Goal: Task Accomplishment & Management: Complete application form

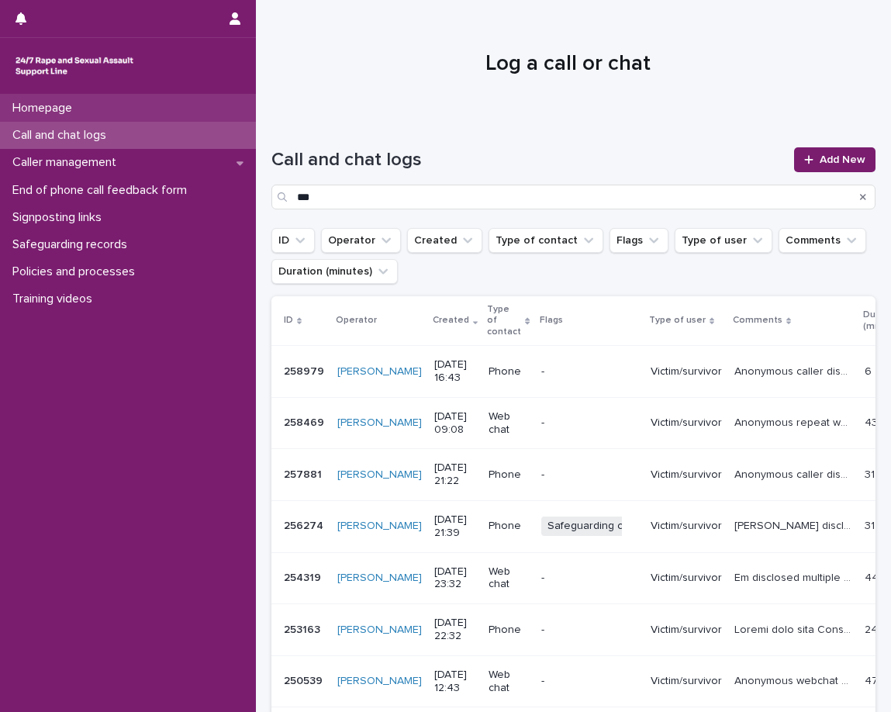
scroll to position [233, 0]
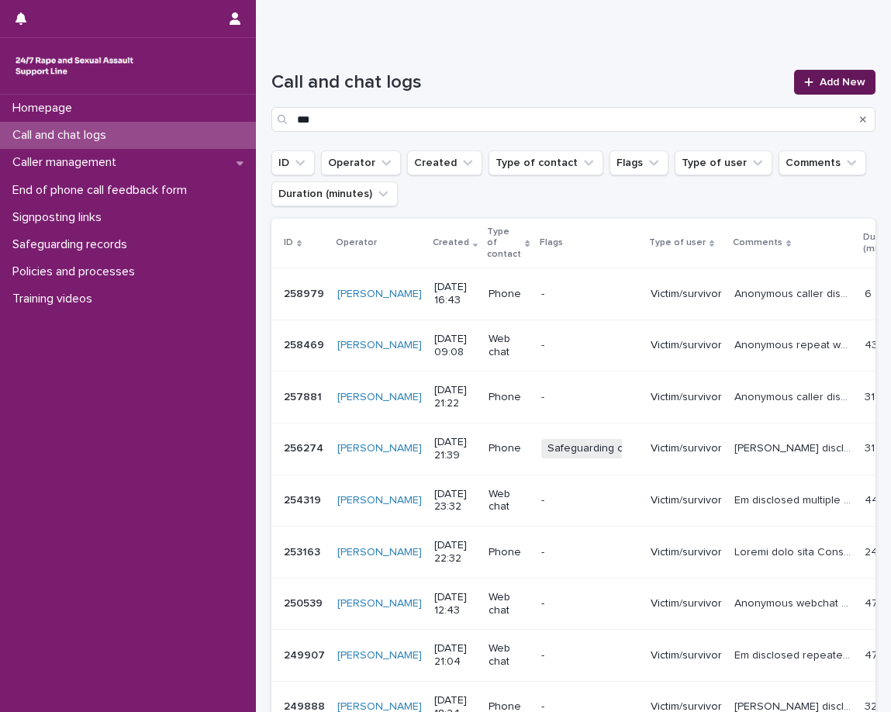
click at [820, 92] on link "Add New" at bounding box center [834, 82] width 81 height 25
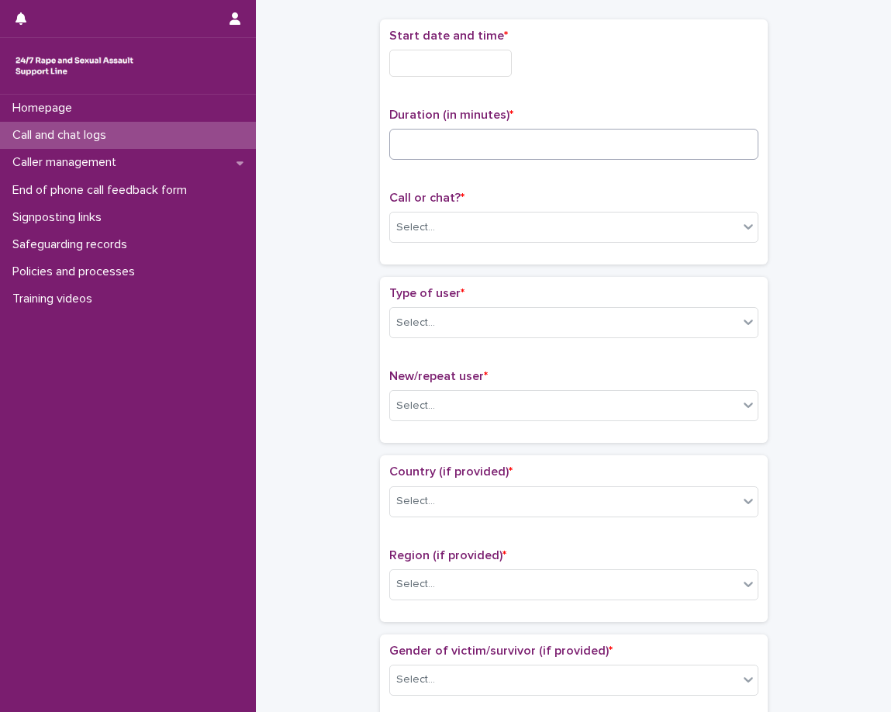
scroll to position [87, 0]
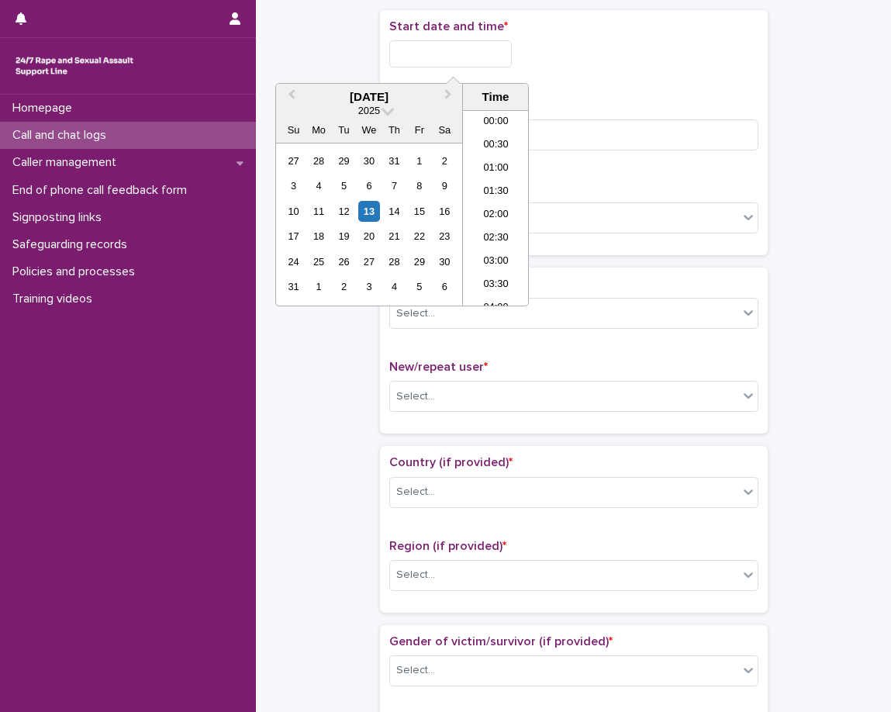
click at [440, 41] on input "text" at bounding box center [450, 53] width 123 height 27
click at [497, 263] on li "23:00" at bounding box center [496, 270] width 66 height 23
click at [497, 263] on div "**********" at bounding box center [574, 139] width 388 height 258
click at [503, 47] on input "**********" at bounding box center [450, 53] width 123 height 27
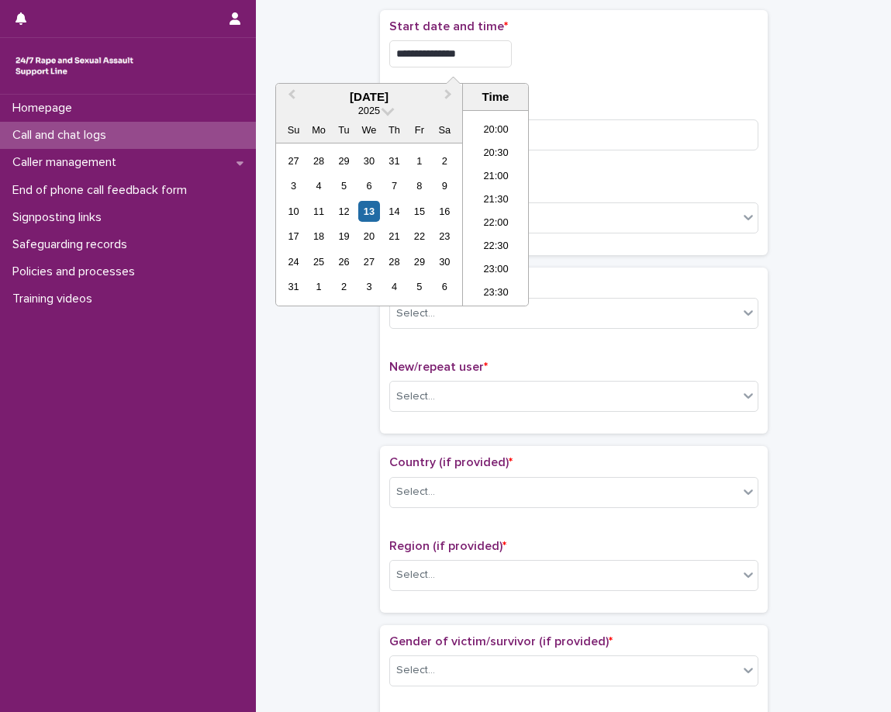
type input "**********"
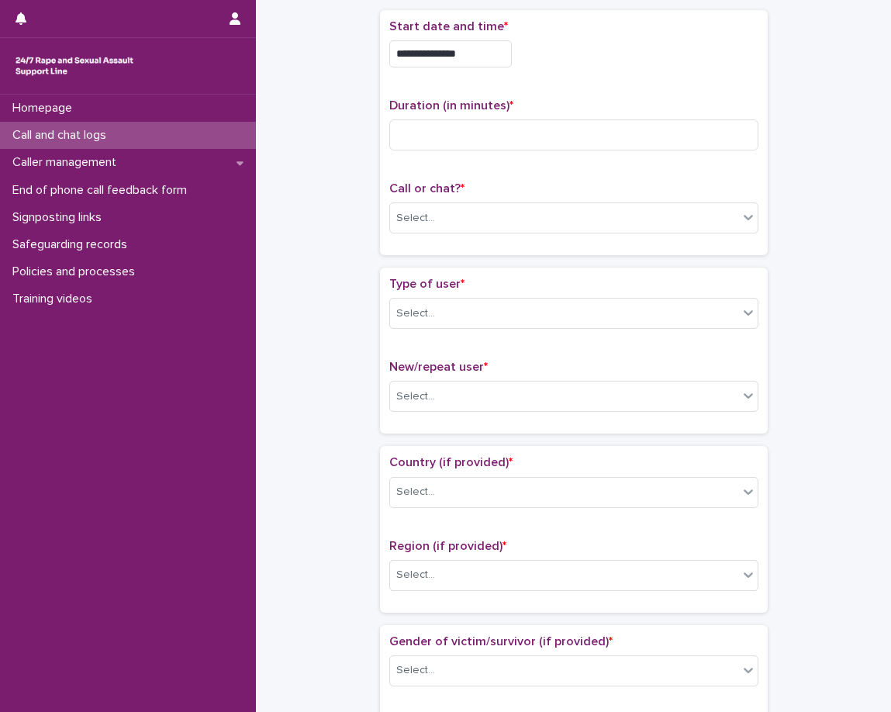
click at [600, 106] on p "Duration (in minutes) *" at bounding box center [573, 106] width 369 height 15
click at [588, 130] on input at bounding box center [573, 134] width 369 height 31
type input "**"
click at [548, 198] on div "Call or chat? * Select..." at bounding box center [573, 214] width 369 height 64
click at [540, 220] on div "Select..." at bounding box center [564, 219] width 348 height 26
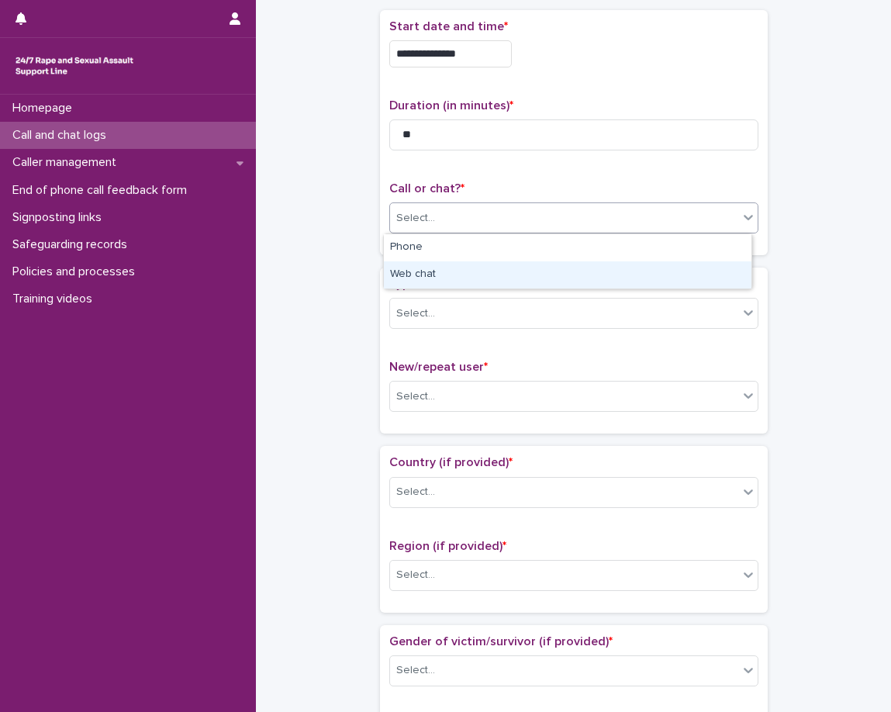
click at [524, 268] on div "Web chat" at bounding box center [568, 274] width 368 height 27
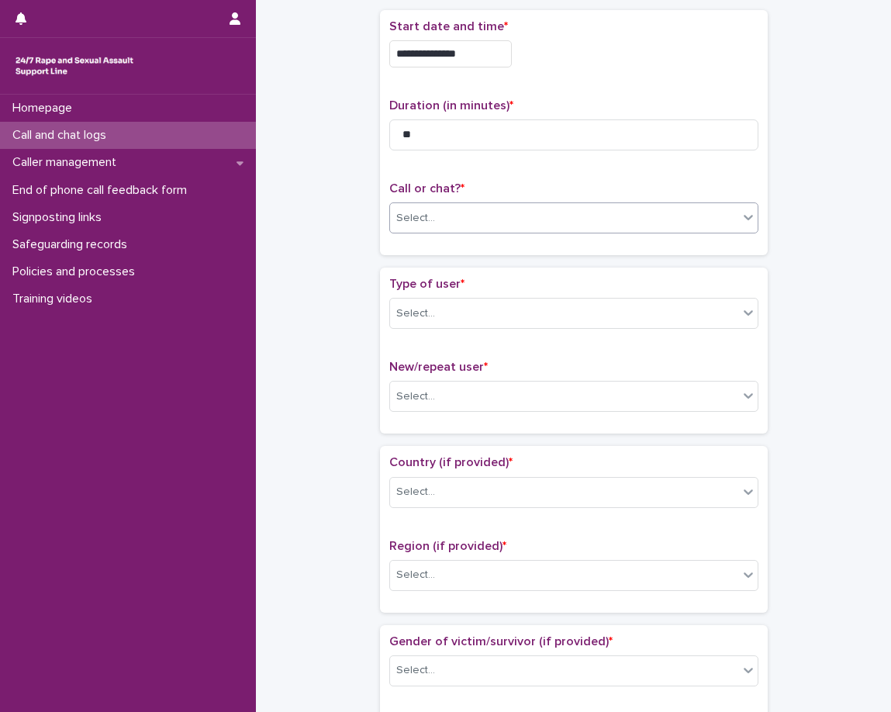
click at [505, 287] on p "Type of user *" at bounding box center [573, 284] width 369 height 15
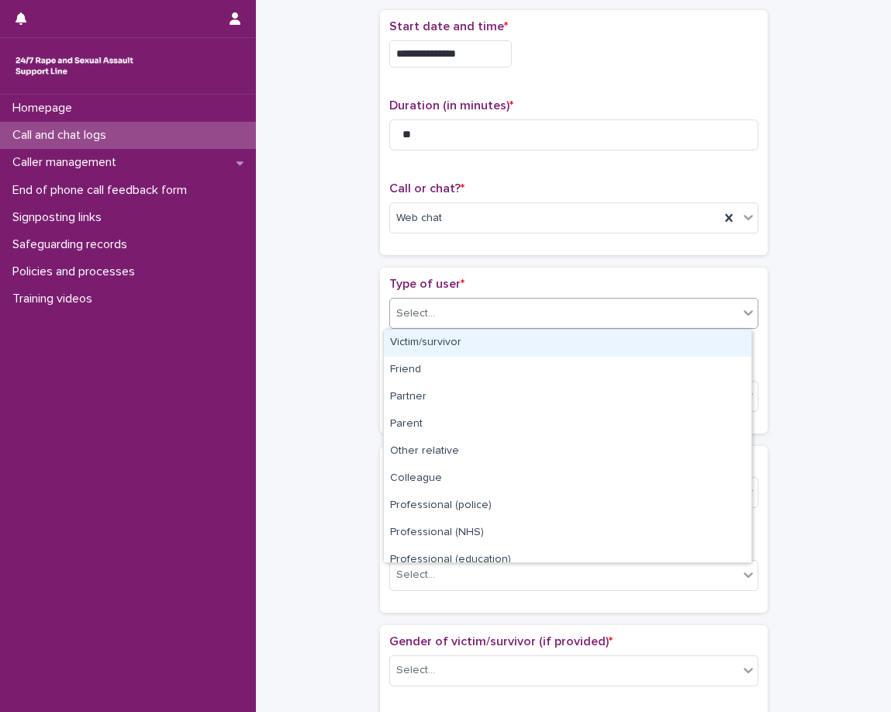
drag, startPoint x: 495, startPoint y: 313, endPoint x: 490, endPoint y: 326, distance: 14.3
click at [495, 313] on div "Select..." at bounding box center [564, 314] width 348 height 26
click at [485, 348] on div "Victim/survivor" at bounding box center [568, 343] width 368 height 27
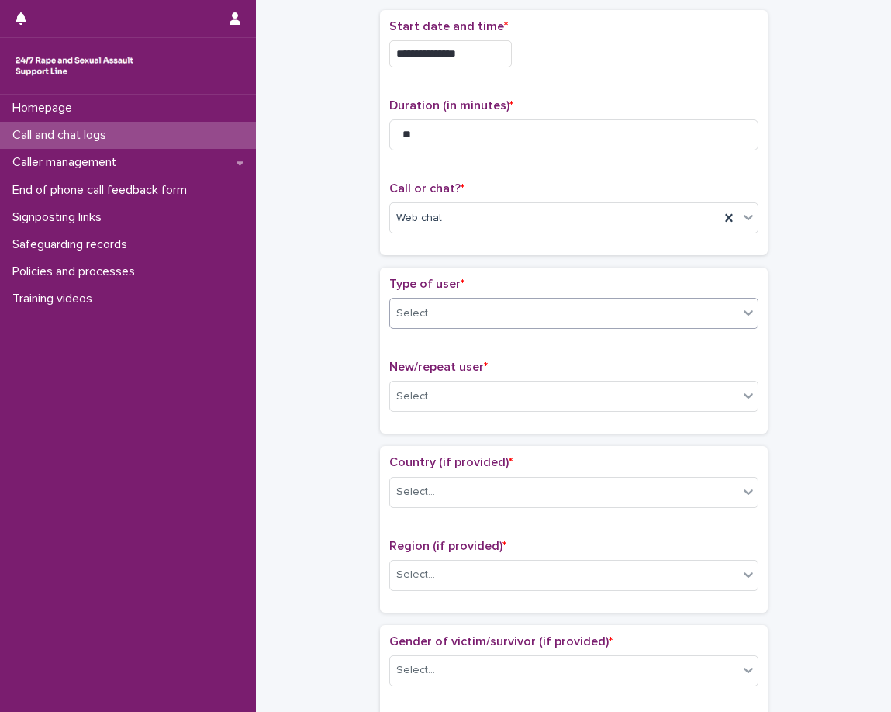
click at [472, 362] on span "New/repeat user *" at bounding box center [438, 367] width 99 height 12
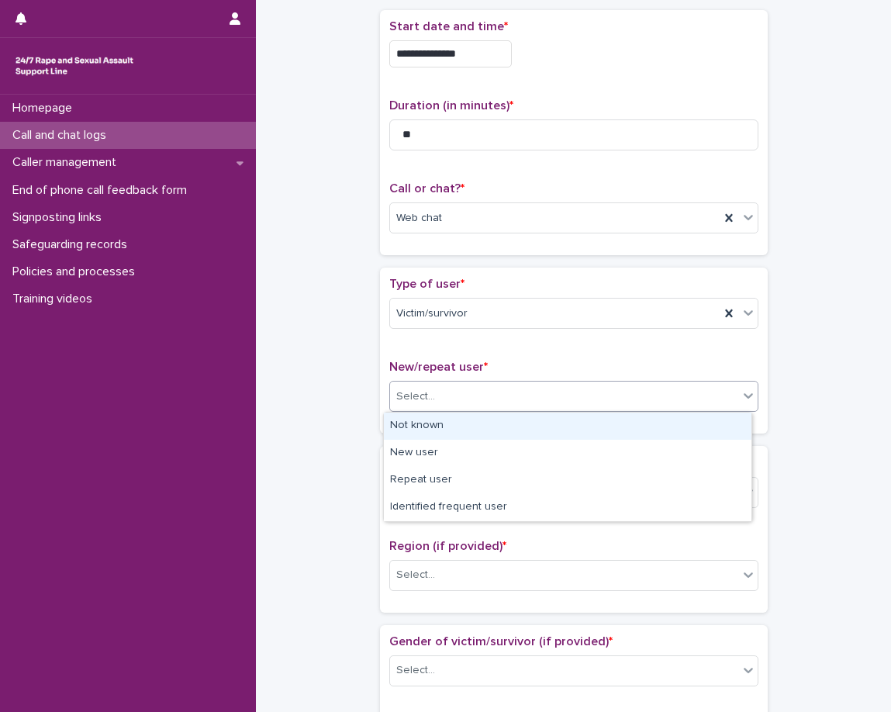
click at [464, 386] on div "Select..." at bounding box center [564, 397] width 348 height 26
drag, startPoint x: 434, startPoint y: 403, endPoint x: 431, endPoint y: 413, distance: 9.6
click at [434, 405] on div "Select..." at bounding box center [564, 397] width 348 height 26
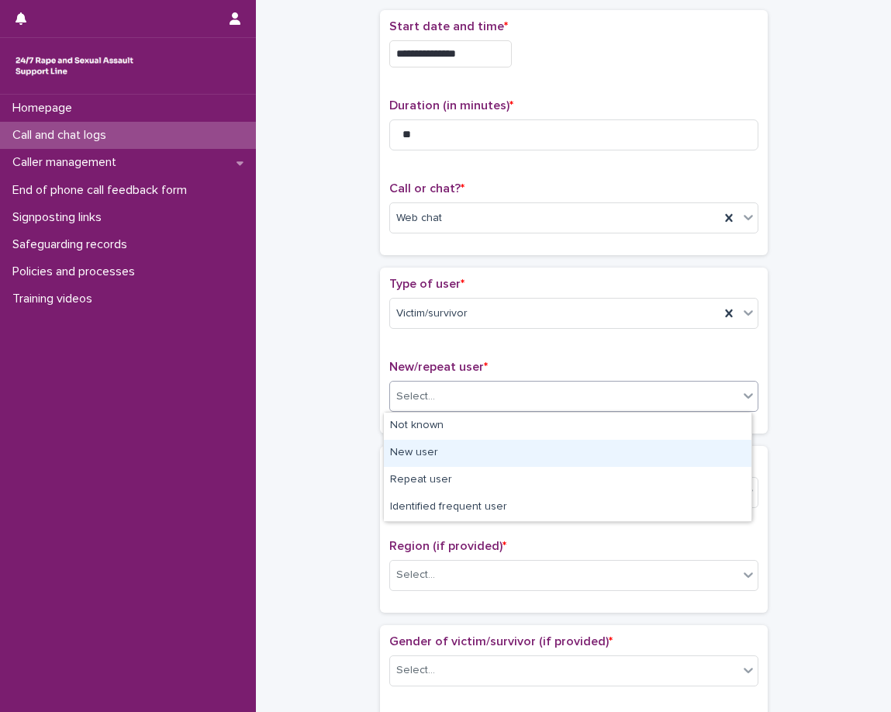
drag, startPoint x: 420, startPoint y: 469, endPoint x: 420, endPoint y: 460, distance: 8.5
click at [420, 460] on div "New user" at bounding box center [568, 453] width 368 height 27
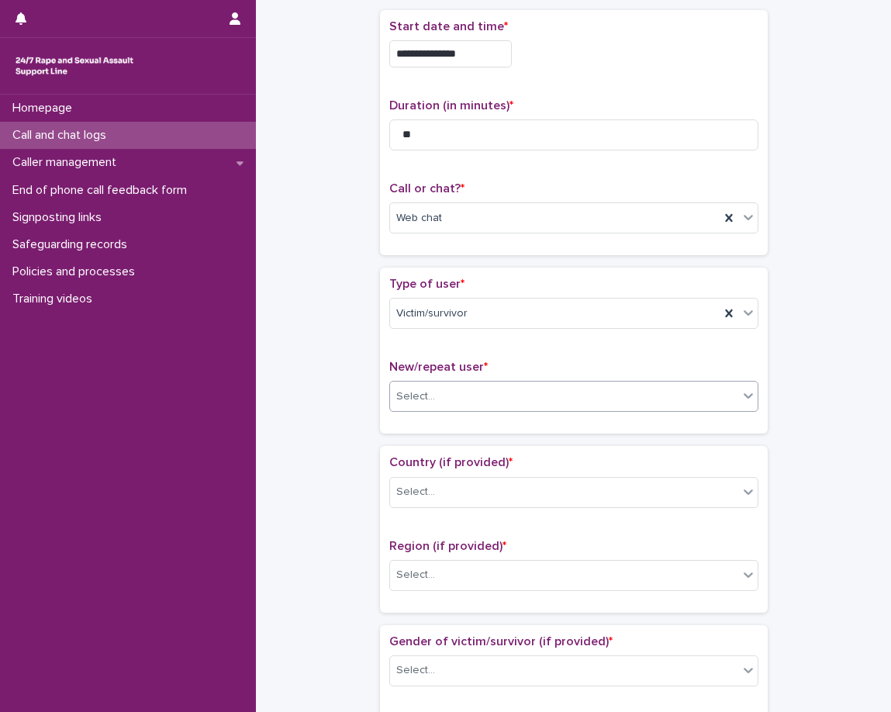
click at [362, 447] on div "**********" at bounding box center [574, 715] width 604 height 1586
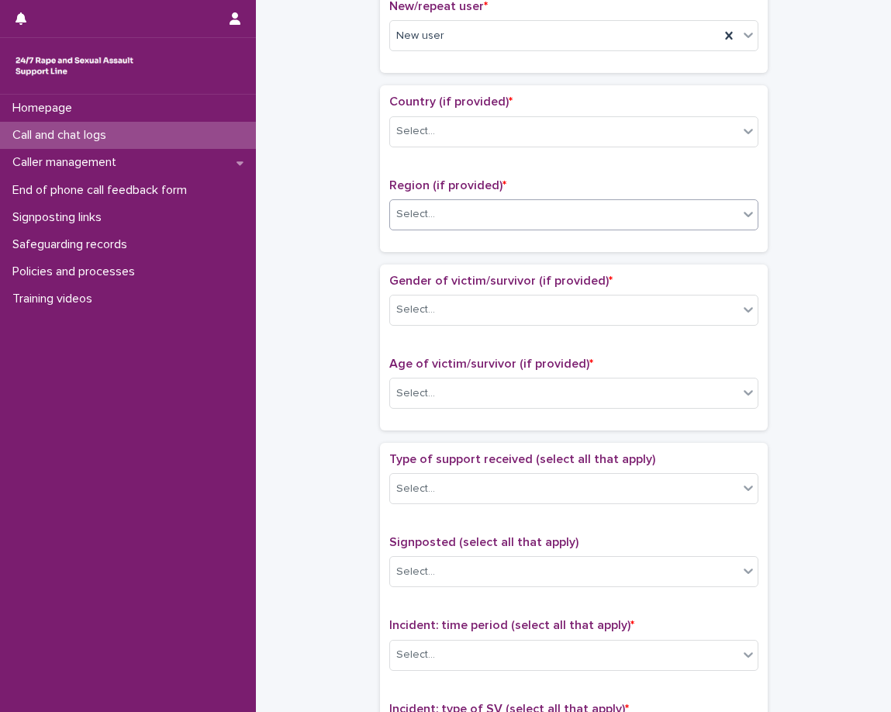
scroll to position [475, 0]
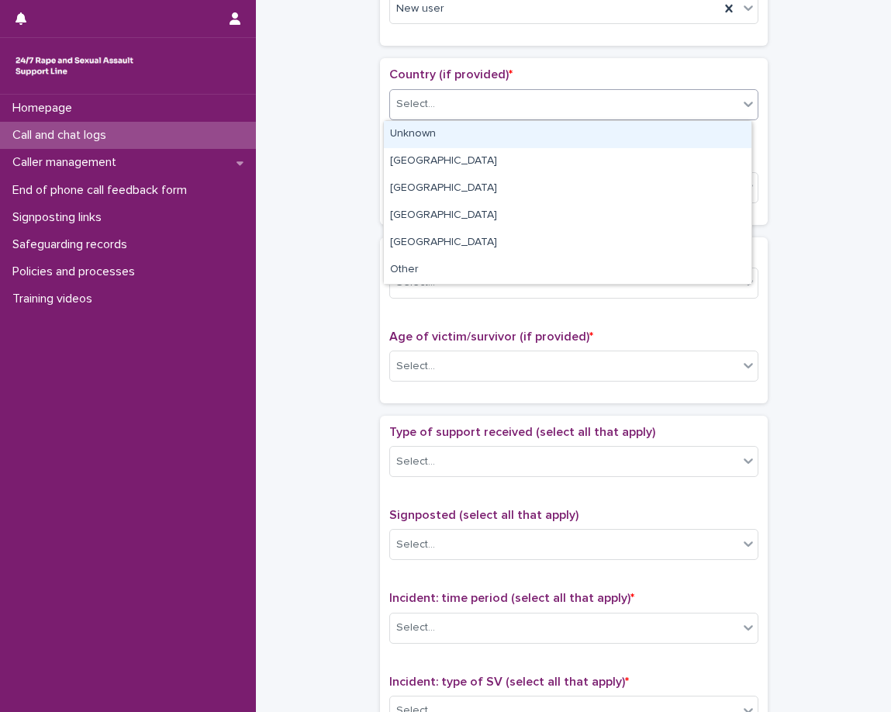
click at [434, 110] on div "Select..." at bounding box center [564, 105] width 348 height 26
click at [427, 140] on div "Unknown" at bounding box center [568, 134] width 368 height 27
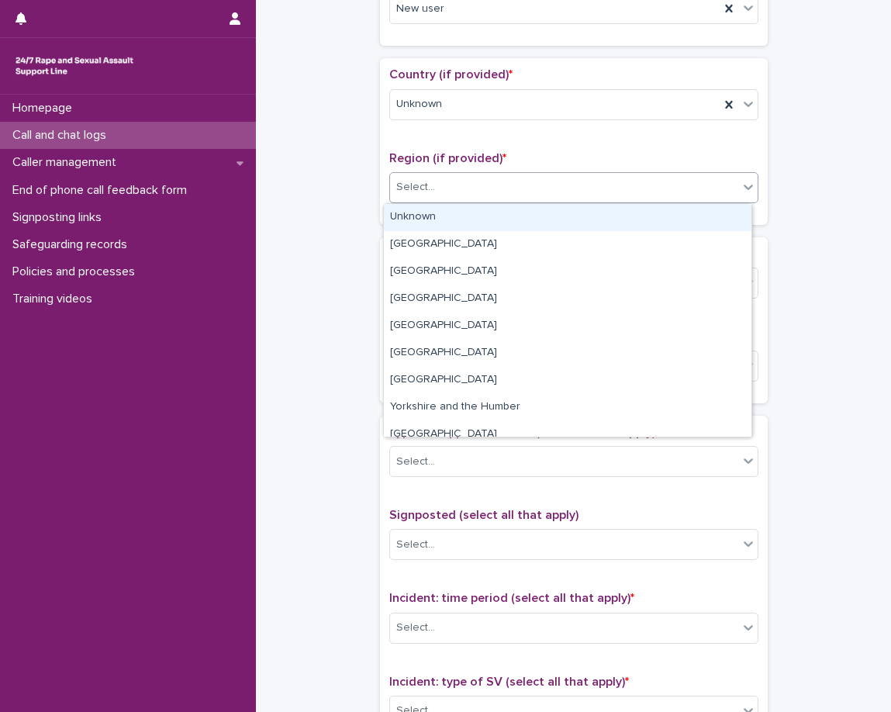
click at [416, 184] on div "Select..." at bounding box center [415, 187] width 39 height 16
click at [412, 211] on div "Unknown" at bounding box center [568, 217] width 368 height 27
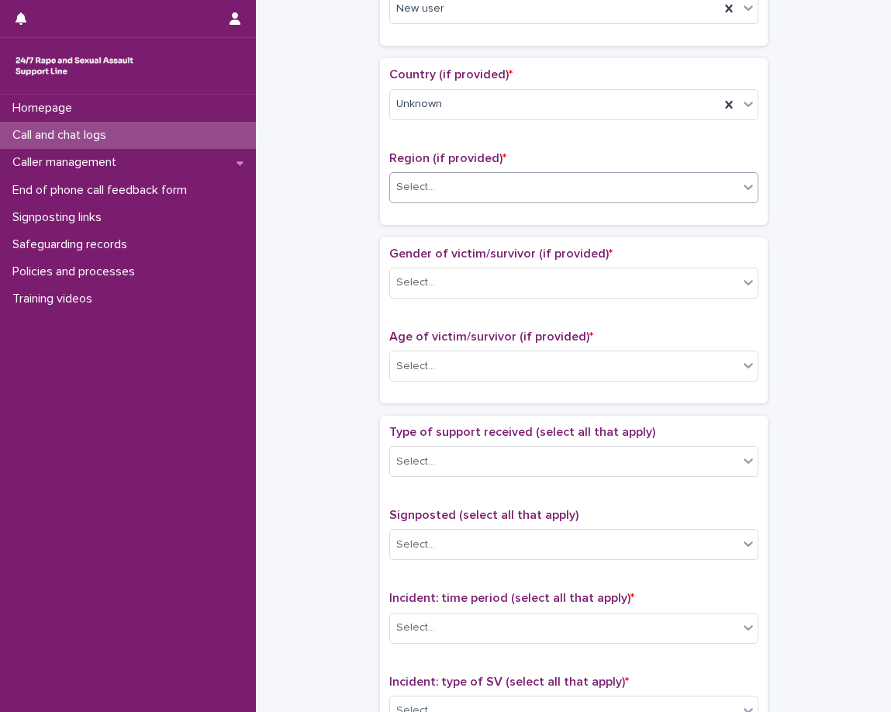
click at [403, 229] on div "Loading... Saving… Country (if provided) * Unknown Region (if provided) * optio…" at bounding box center [574, 147] width 388 height 178
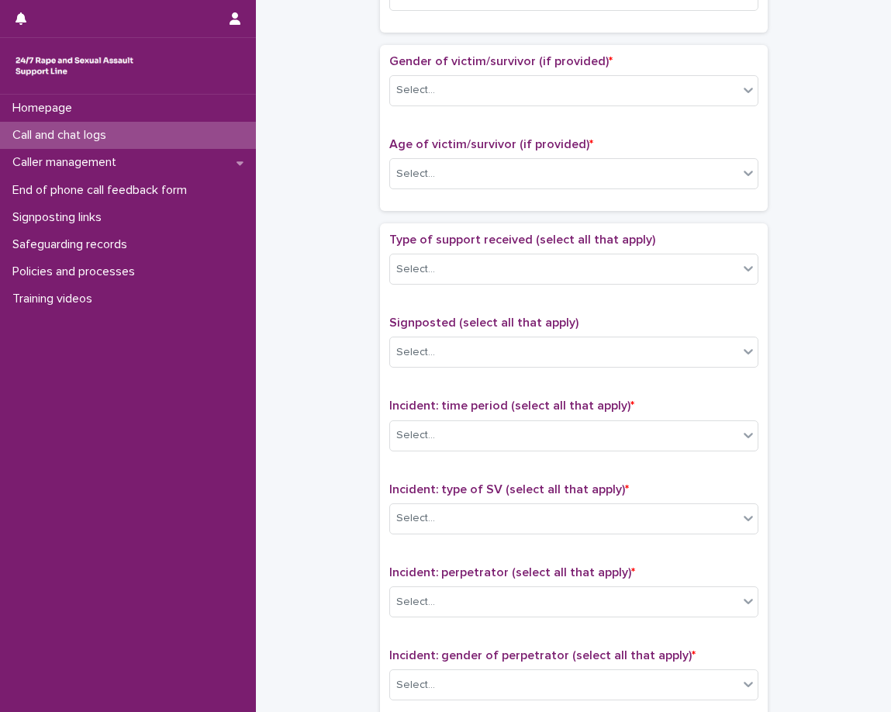
scroll to position [708, 0]
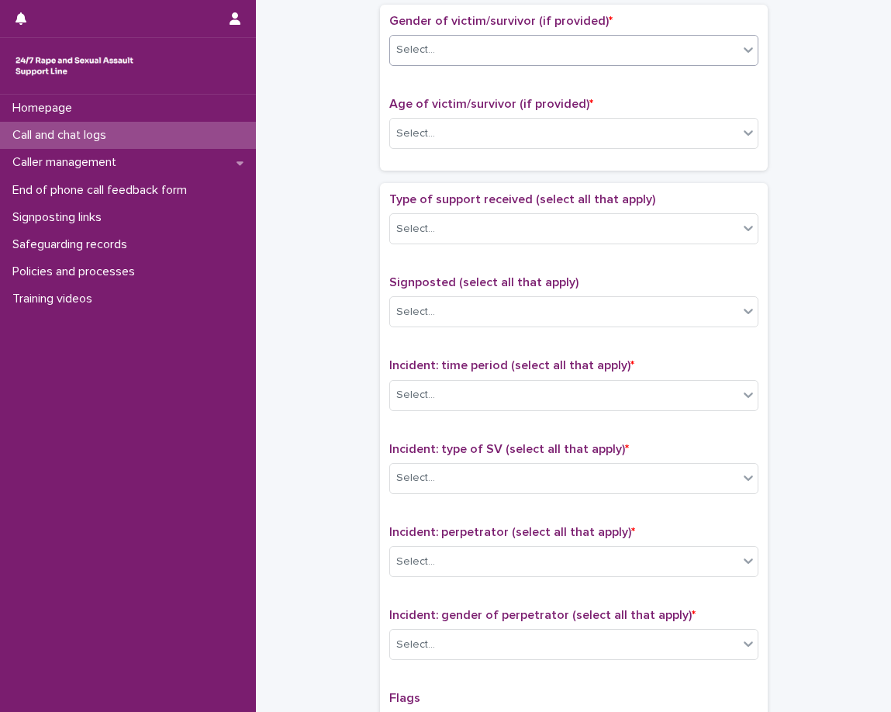
click at [440, 61] on div "Select..." at bounding box center [564, 50] width 348 height 26
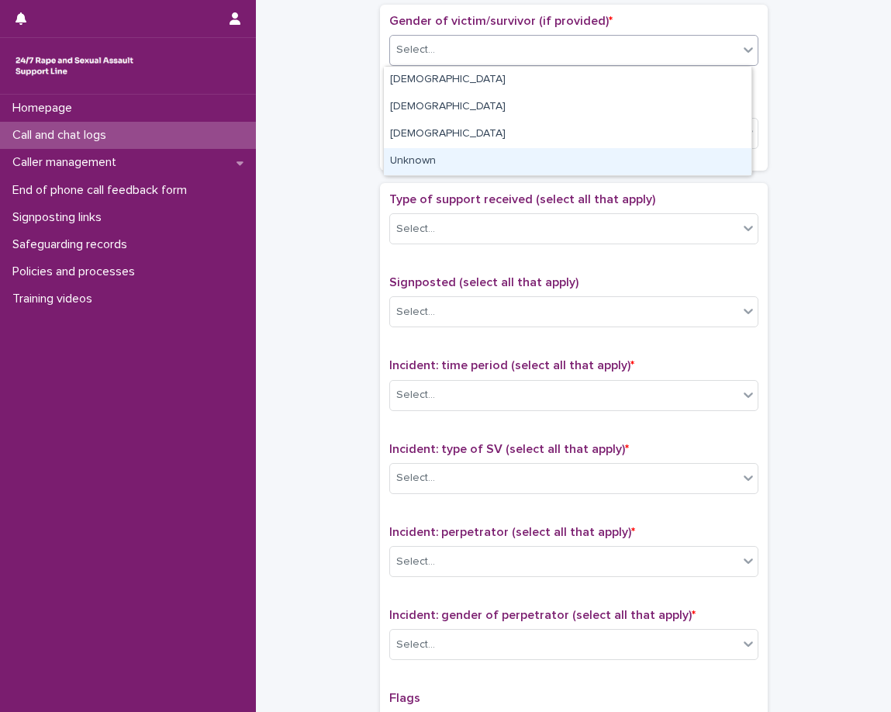
click at [421, 170] on div "Unknown" at bounding box center [568, 161] width 368 height 27
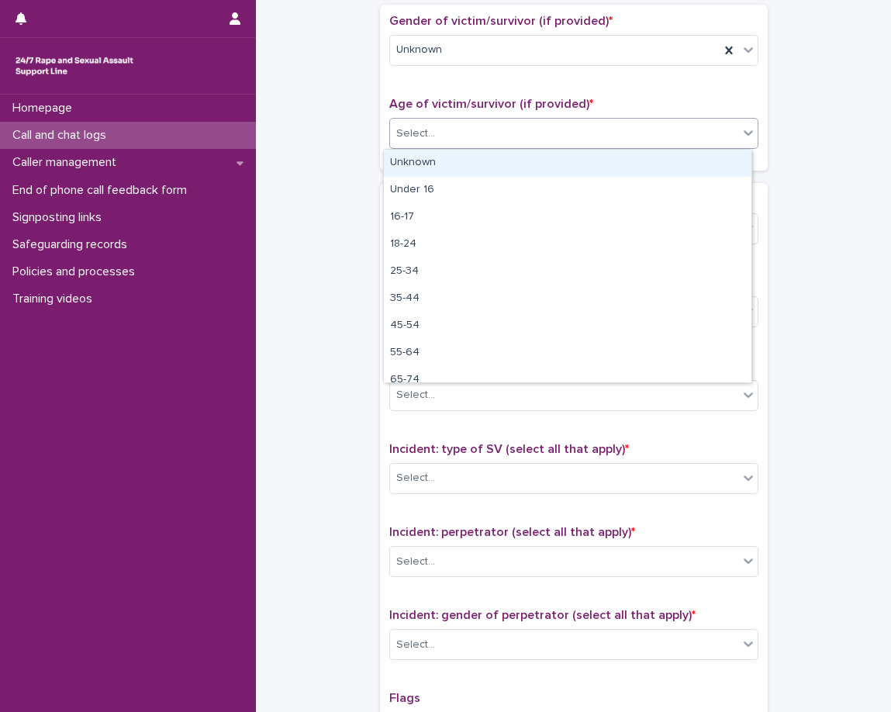
click at [425, 140] on div "Select..." at bounding box center [415, 134] width 39 height 16
click at [425, 166] on div "Unknown" at bounding box center [568, 163] width 368 height 27
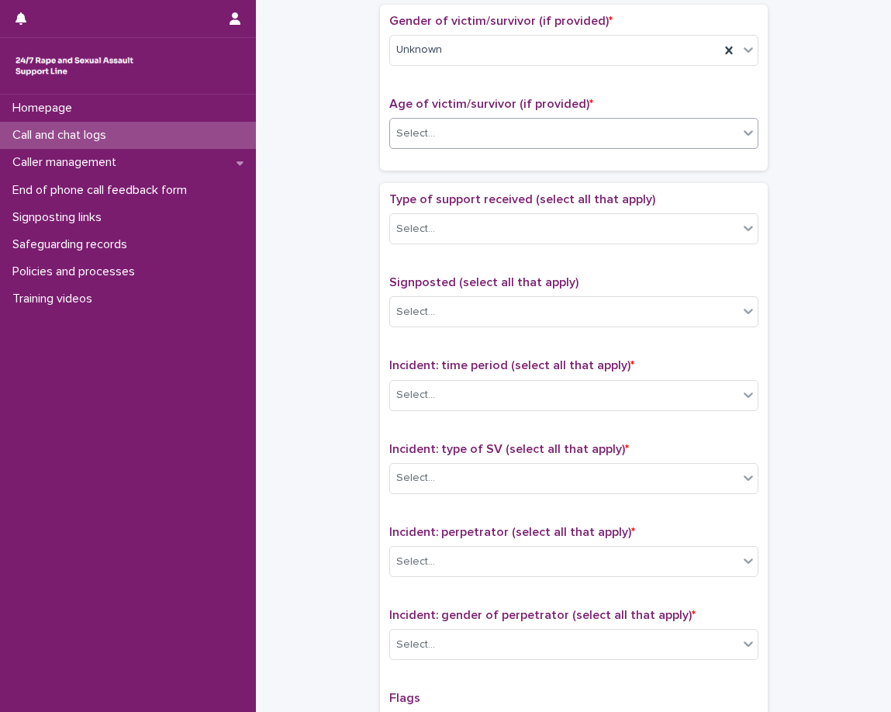
click at [419, 171] on div "Gender of victim/survivor (if provided) * Unknown Age of victim/survivor (if pr…" at bounding box center [574, 88] width 388 height 166
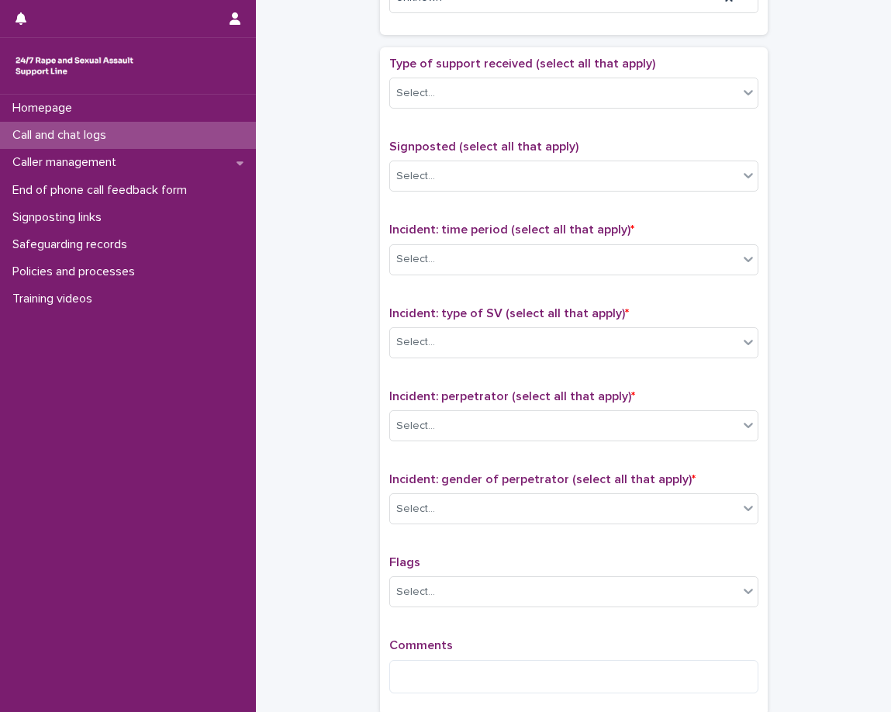
scroll to position [863, 0]
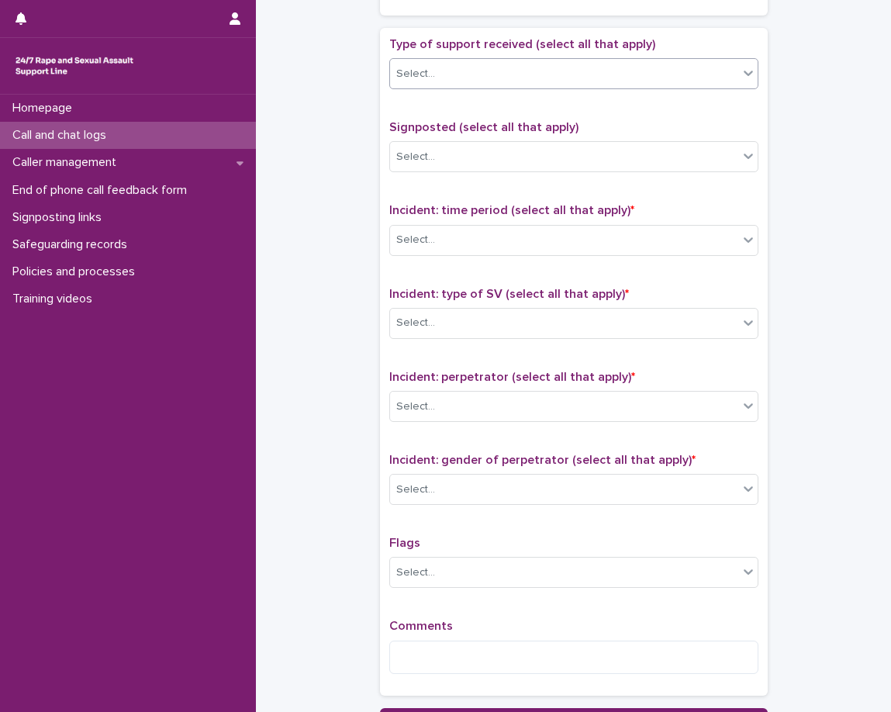
click at [445, 78] on div "Select..." at bounding box center [564, 74] width 348 height 26
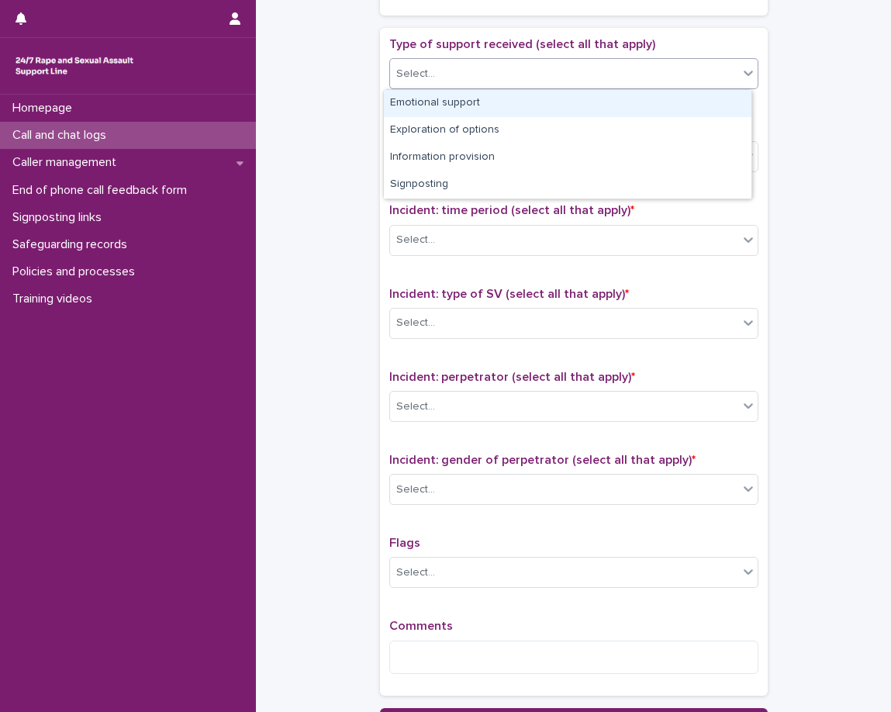
click at [447, 99] on div "Emotional support" at bounding box center [568, 103] width 368 height 27
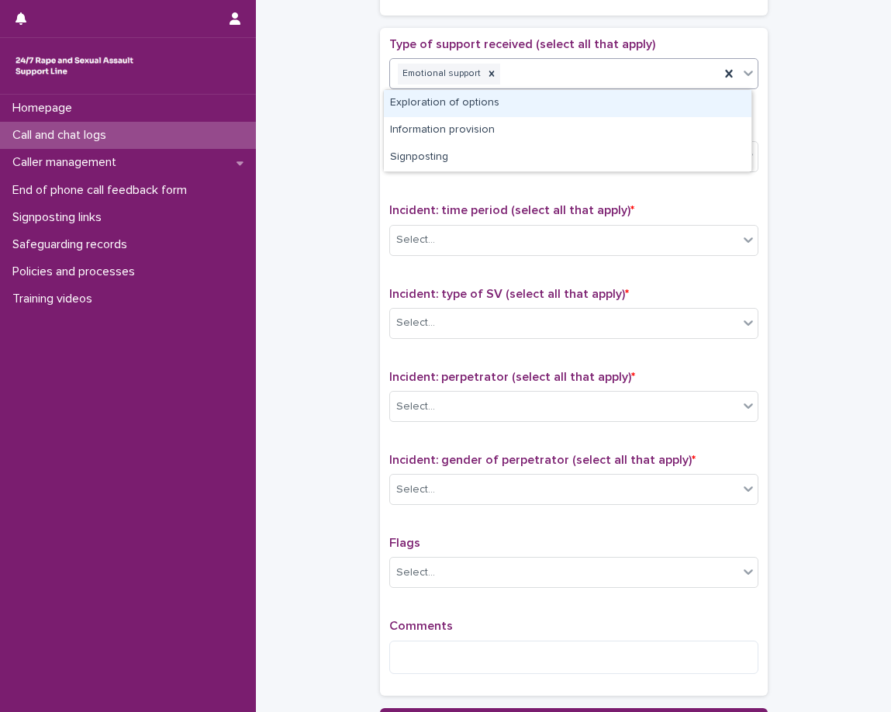
click at [583, 78] on div "Emotional support" at bounding box center [555, 74] width 330 height 27
click at [566, 104] on div "Exploration of options" at bounding box center [568, 103] width 368 height 27
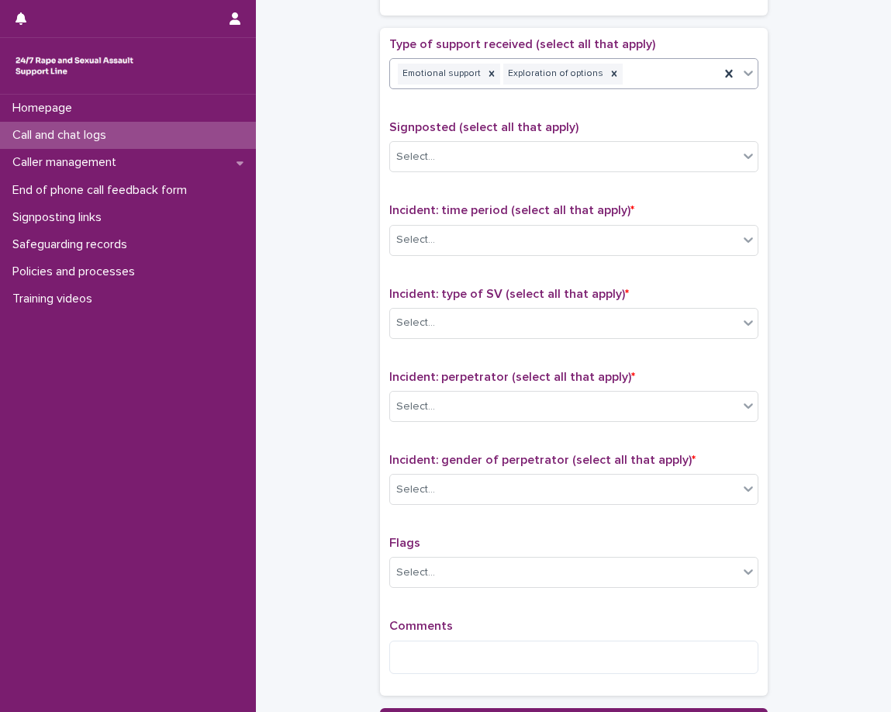
click at [638, 74] on div "Emotional support Exploration of options" at bounding box center [555, 74] width 330 height 27
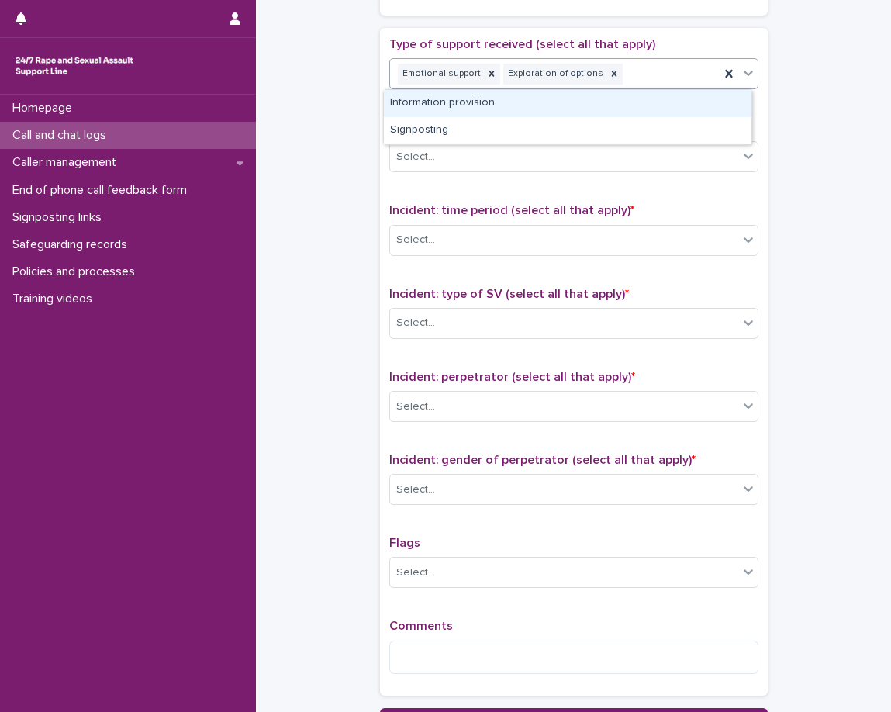
click at [621, 105] on div "Information provision" at bounding box center [568, 103] width 368 height 27
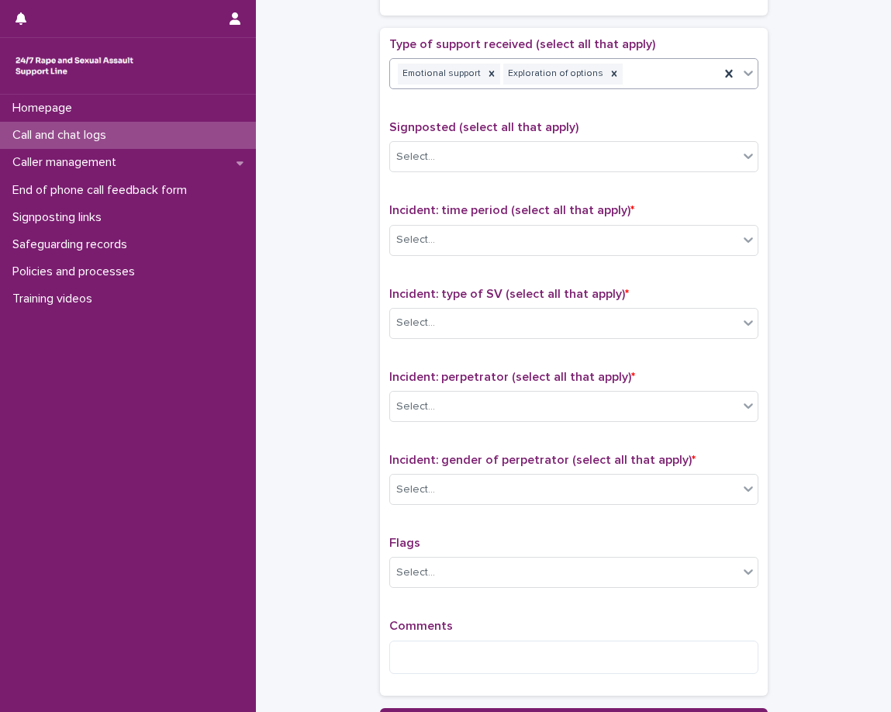
click at [602, 112] on div "Type of support received (select all that apply) option Information provision, …" at bounding box center [573, 361] width 369 height 649
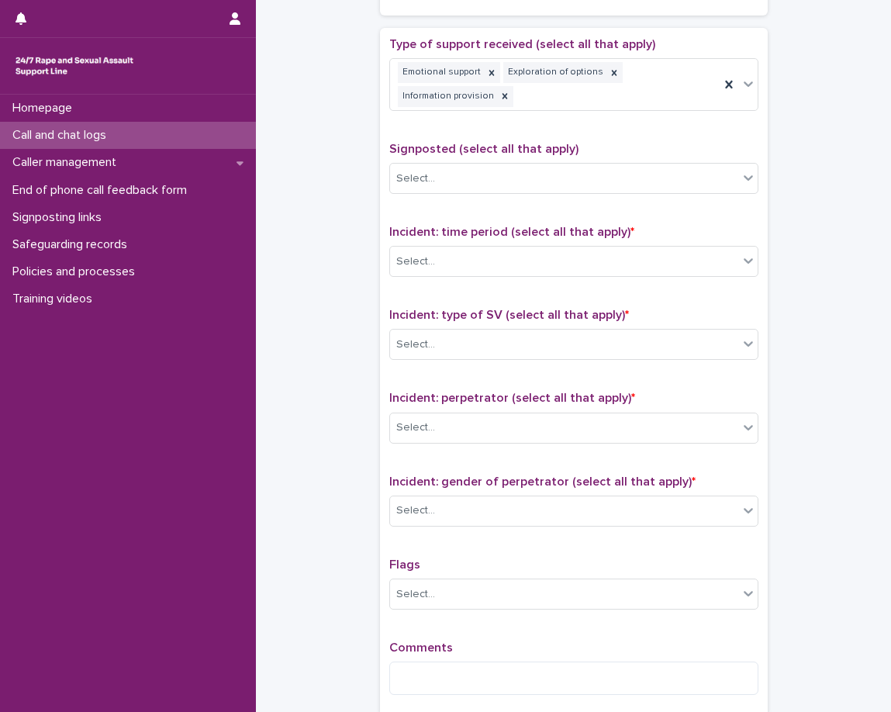
scroll to position [940, 0]
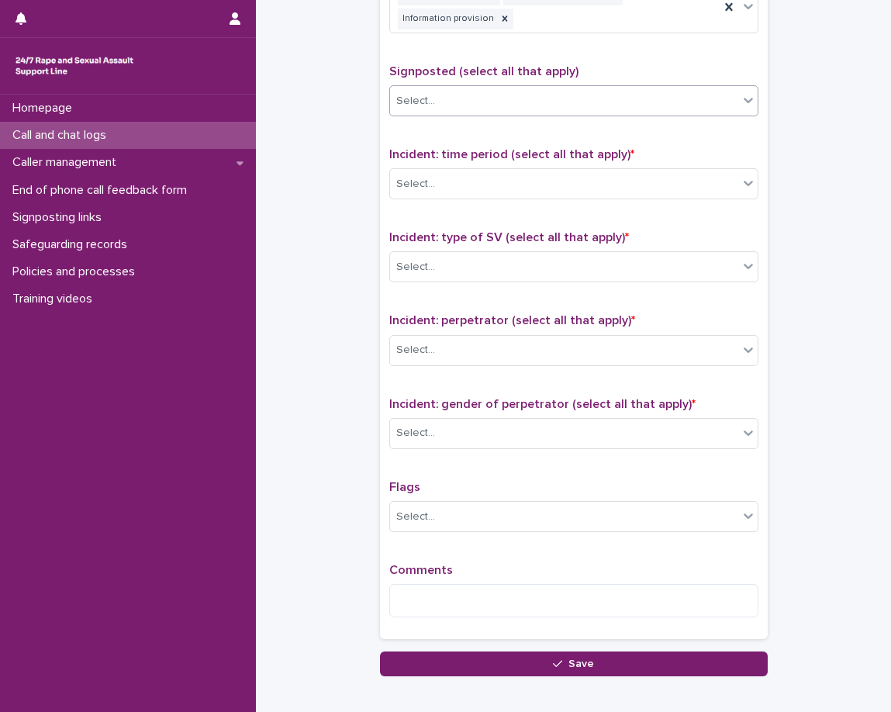
click at [586, 103] on div "Select..." at bounding box center [564, 101] width 348 height 26
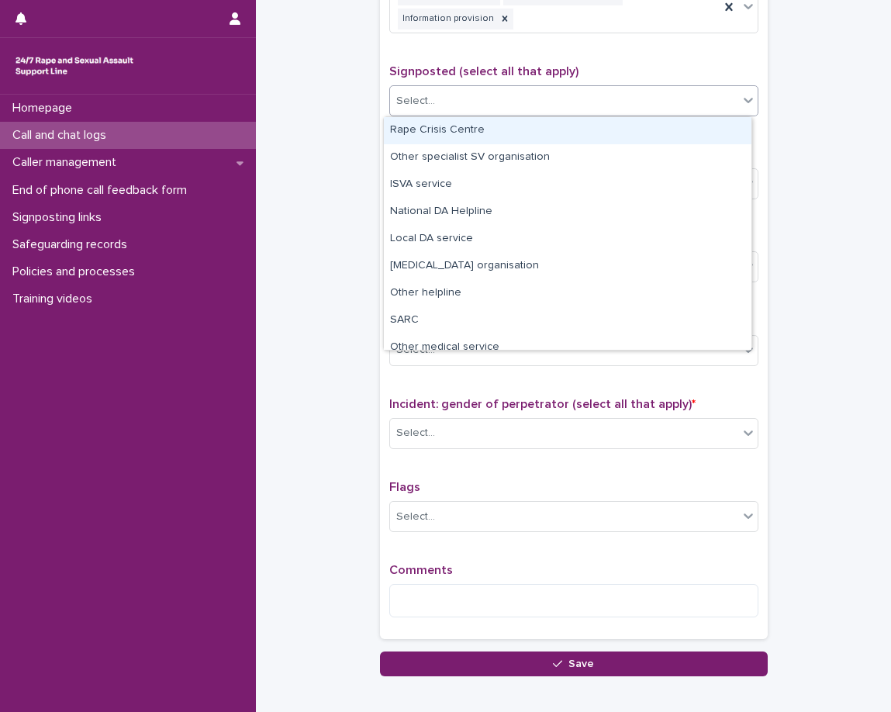
click at [604, 70] on p "Signposted (select all that apply)" at bounding box center [573, 71] width 369 height 15
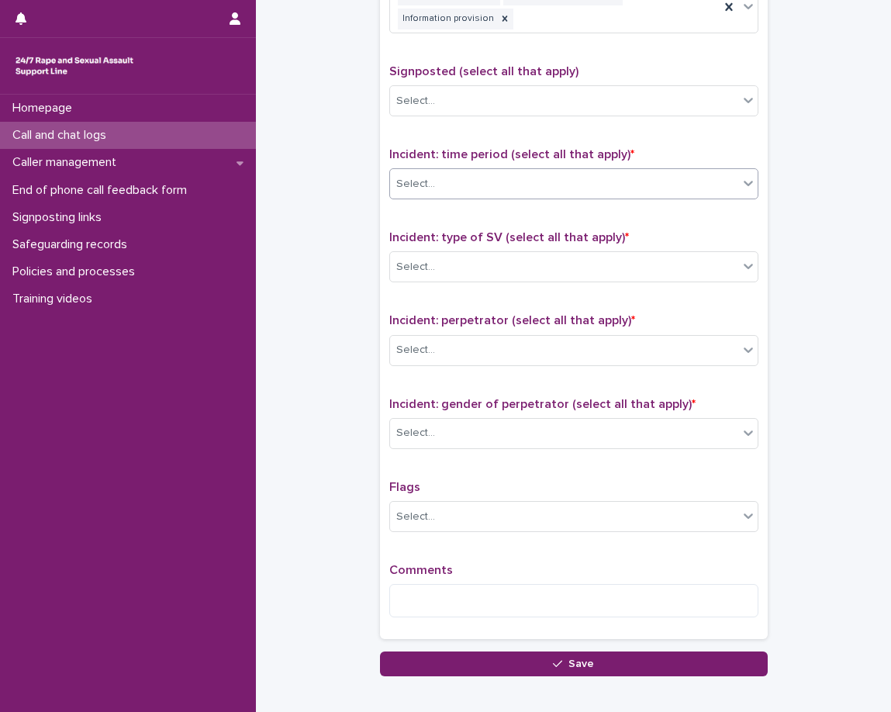
click at [555, 184] on div "Select..." at bounding box center [564, 184] width 348 height 26
click at [462, 235] on span "Incident: type of SV (select all that apply) *" at bounding box center [509, 237] width 240 height 12
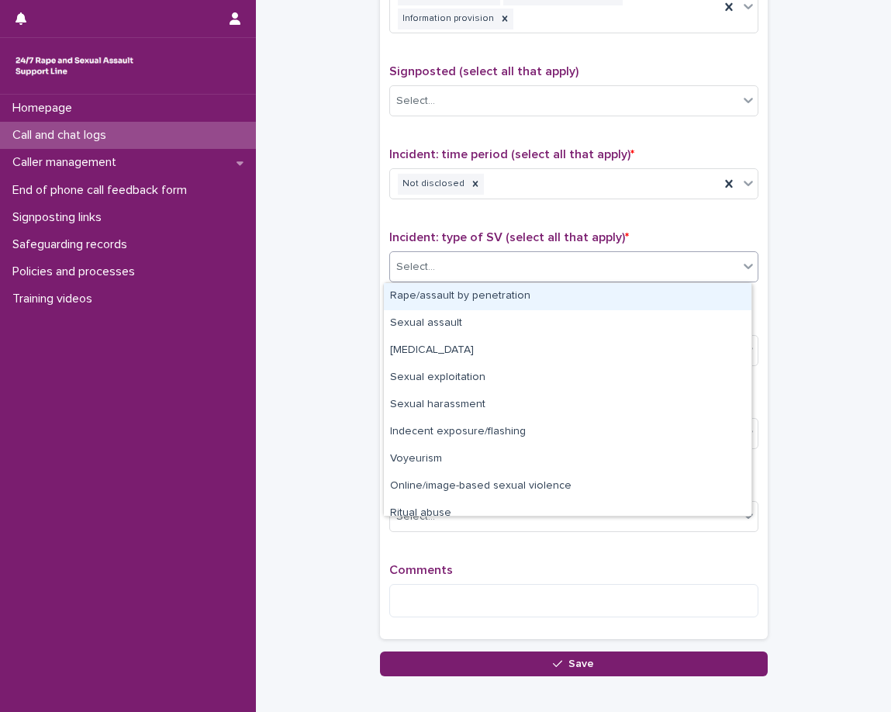
click at [462, 268] on div "Select..." at bounding box center [564, 267] width 348 height 26
click at [491, 178] on div "Not disclosed" at bounding box center [555, 184] width 330 height 27
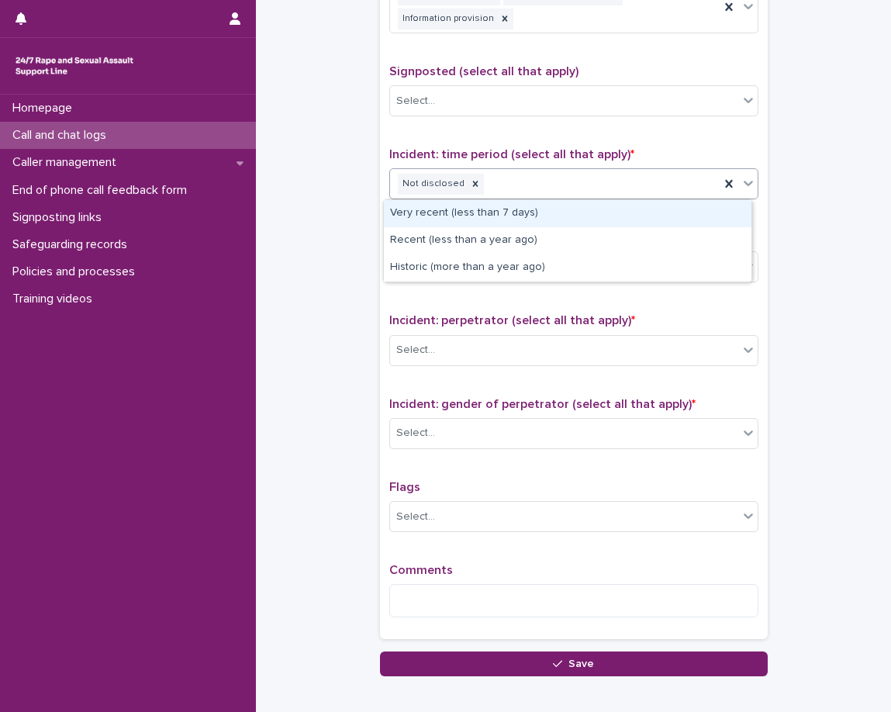
click at [501, 192] on div "Not disclosed" at bounding box center [555, 184] width 330 height 27
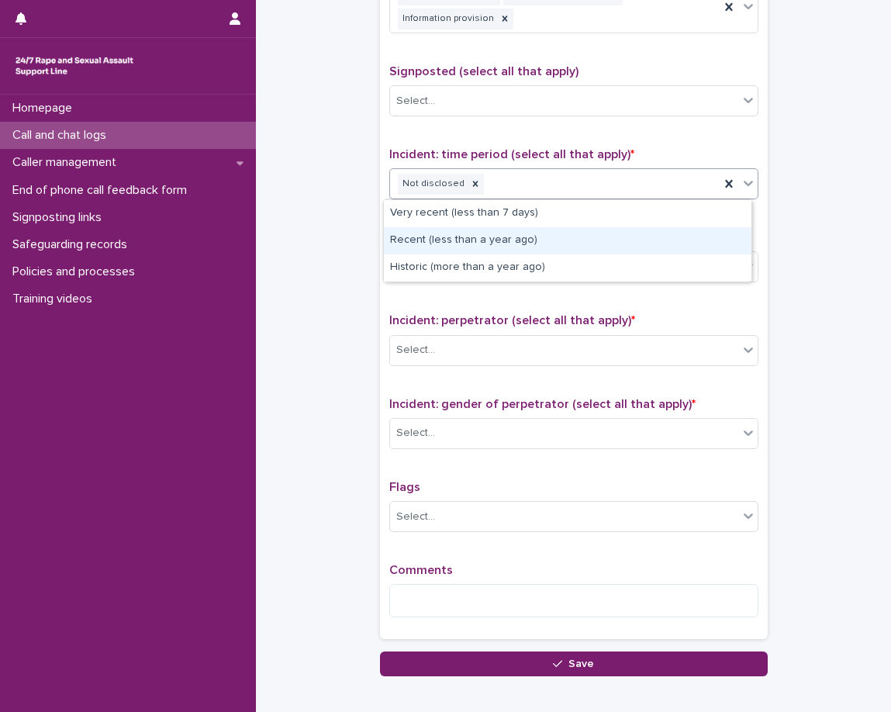
click at [490, 239] on div "Recent (less than a year ago)" at bounding box center [568, 240] width 368 height 27
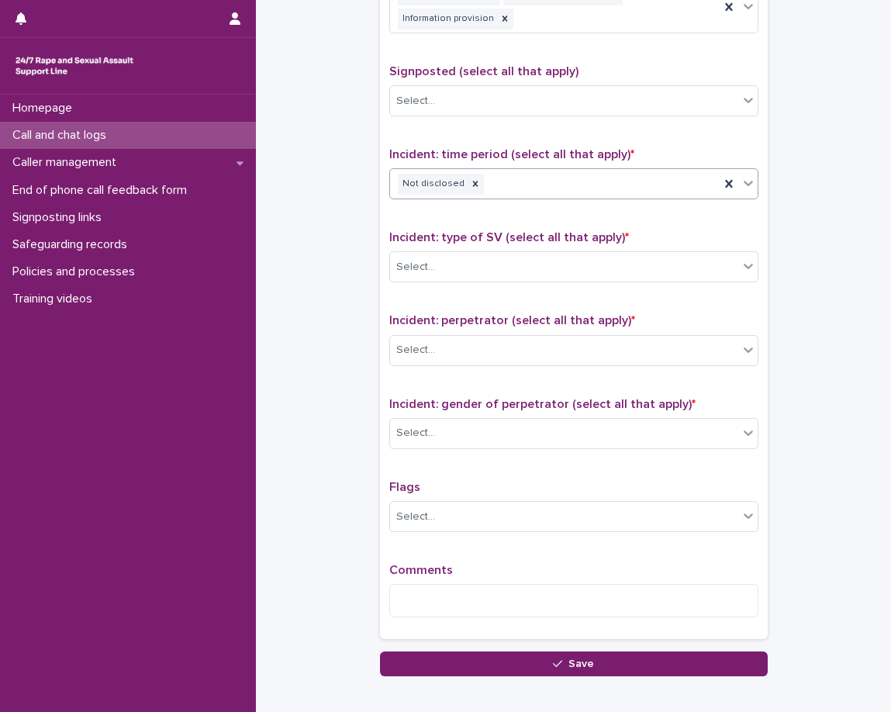
click at [472, 221] on div "Type of support received (select all that apply) Emotional support Exploration …" at bounding box center [573, 295] width 369 height 670
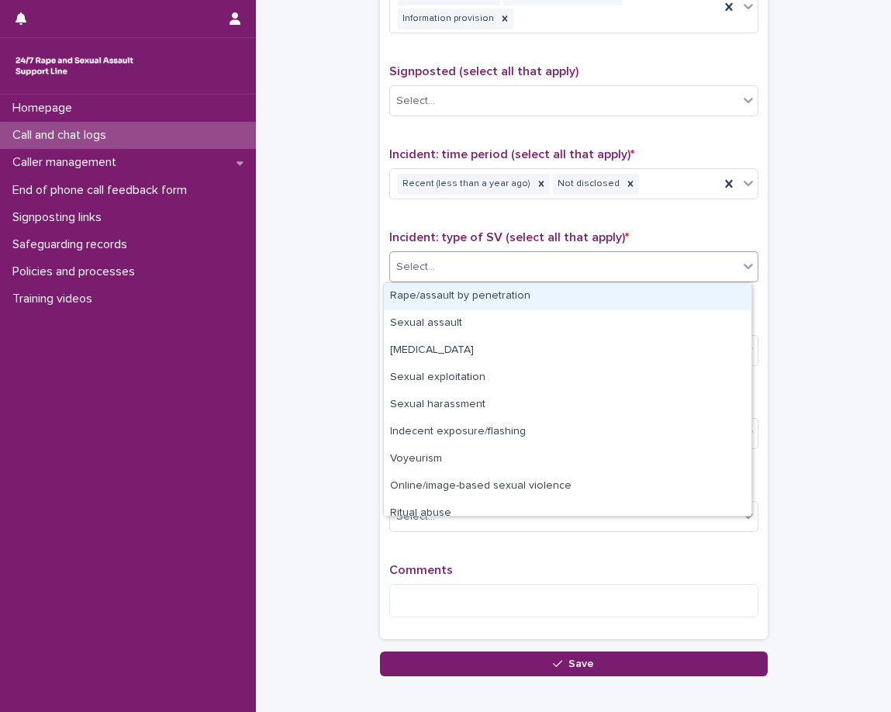
click at [486, 268] on div "Select..." at bounding box center [564, 267] width 348 height 26
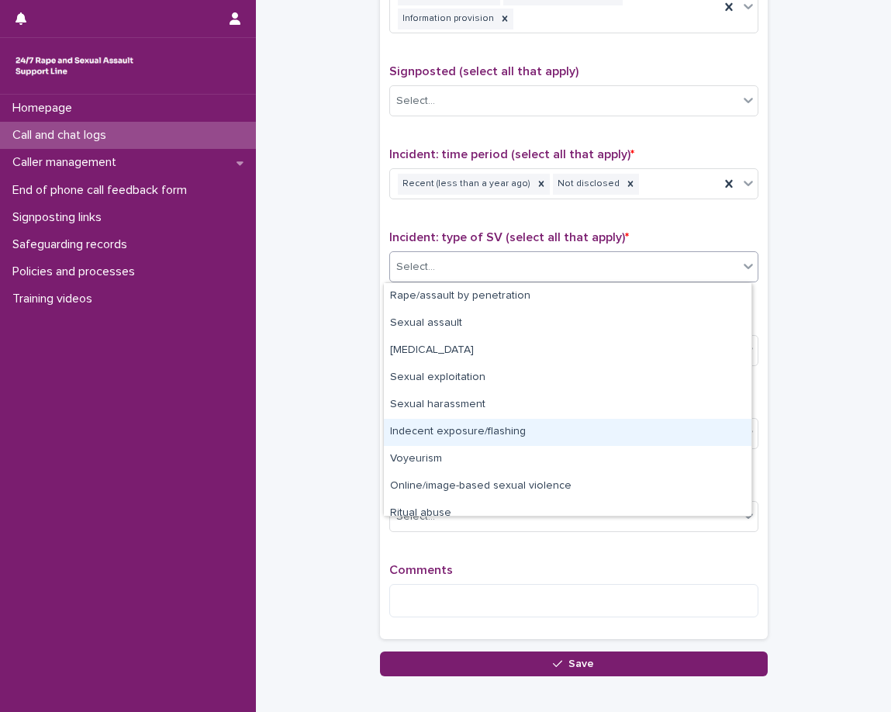
scroll to position [39, 0]
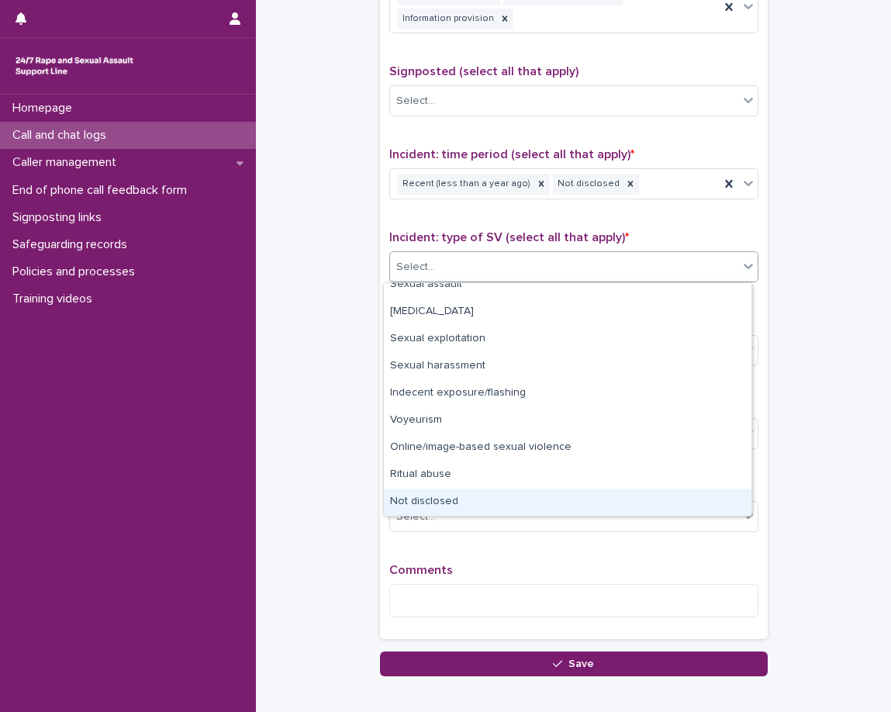
click at [431, 497] on div "Not disclosed" at bounding box center [568, 502] width 368 height 27
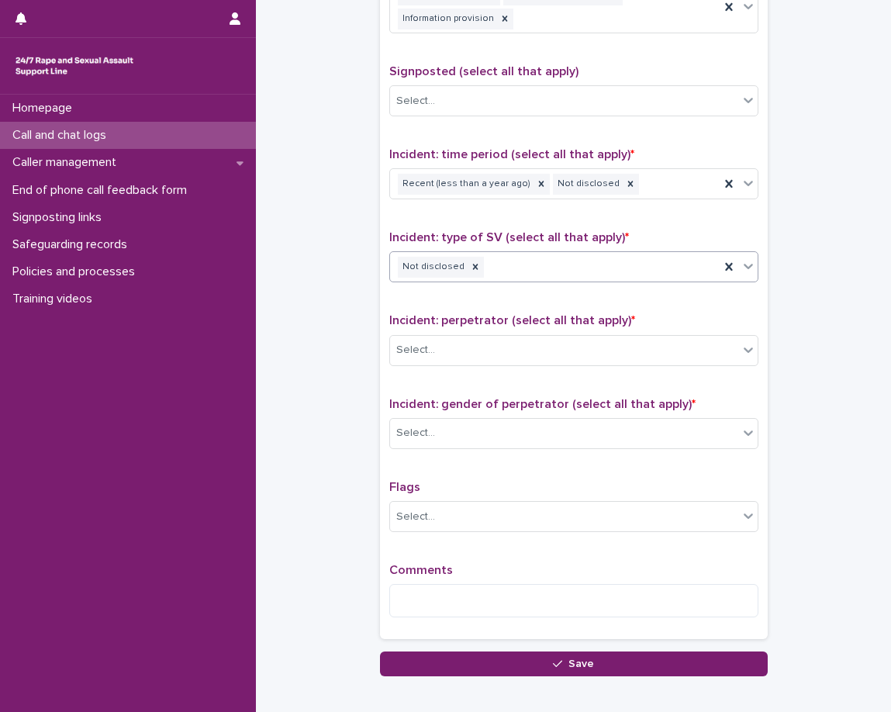
click at [448, 335] on div "Select..." at bounding box center [573, 350] width 369 height 31
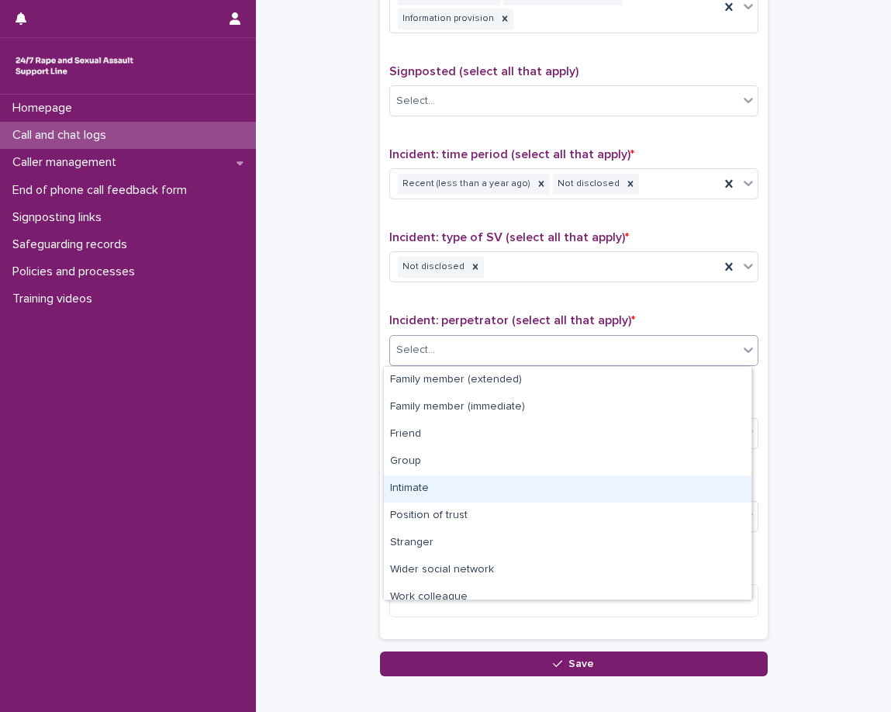
click at [416, 485] on div "Intimate" at bounding box center [568, 489] width 368 height 27
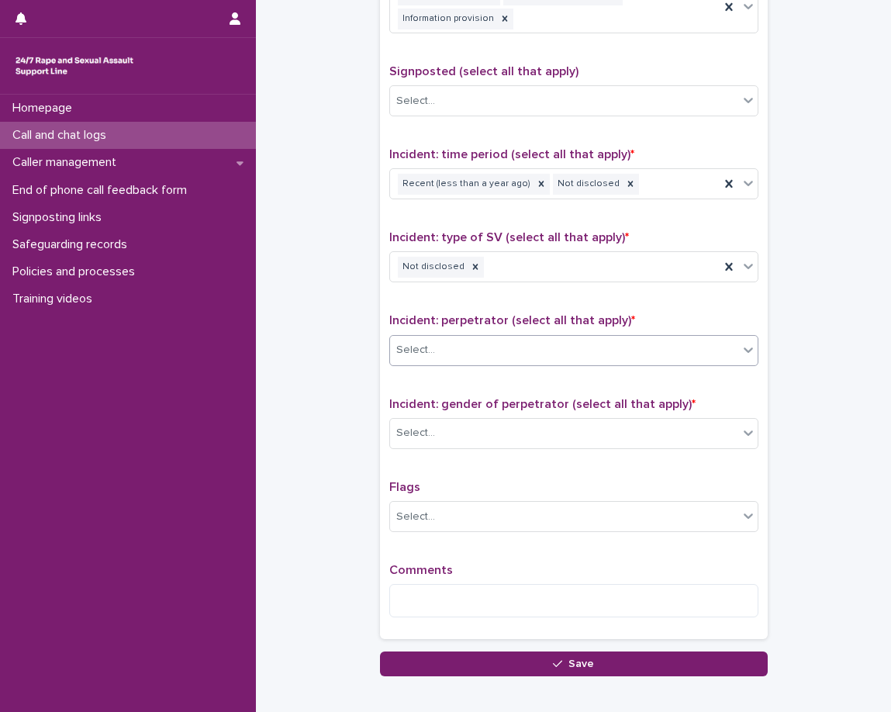
click at [403, 435] on div "Select..." at bounding box center [415, 433] width 39 height 16
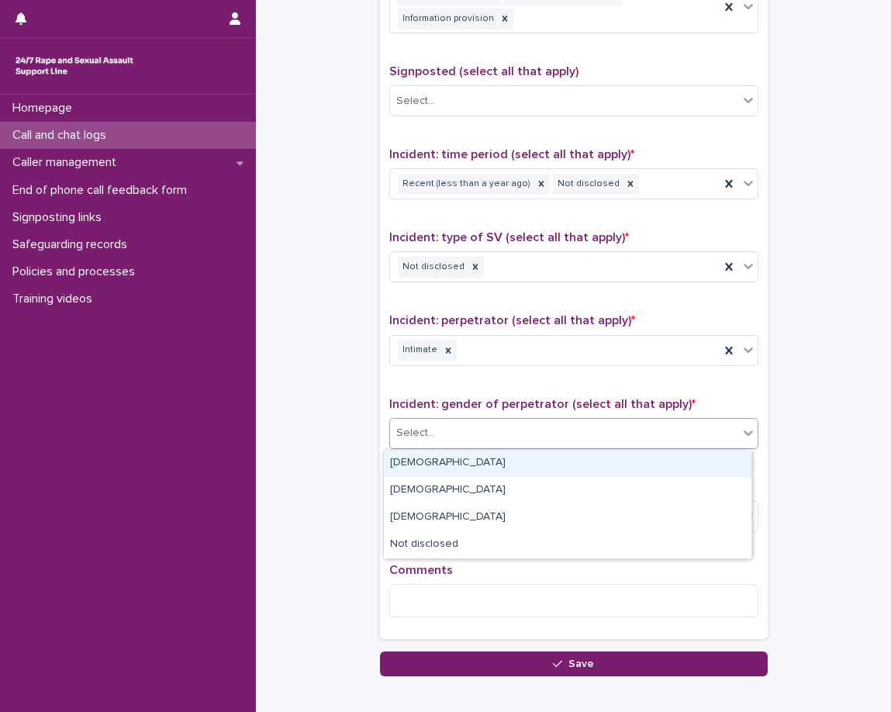
click at [403, 465] on div "[DEMOGRAPHIC_DATA]" at bounding box center [568, 463] width 368 height 27
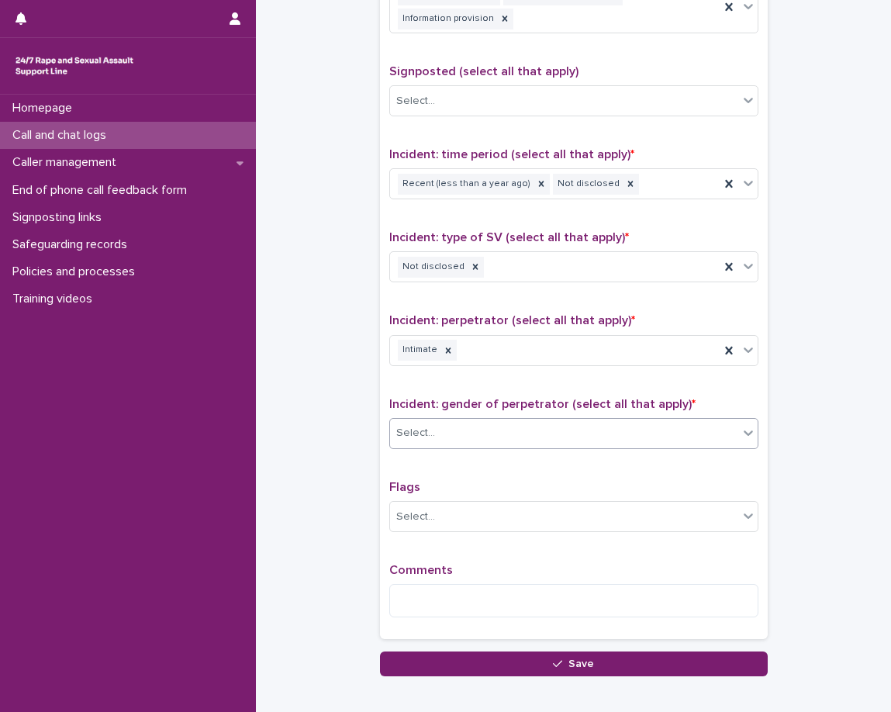
click at [389, 472] on div "Type of support received (select all that apply) Emotional support Exploration …" at bounding box center [573, 295] width 369 height 670
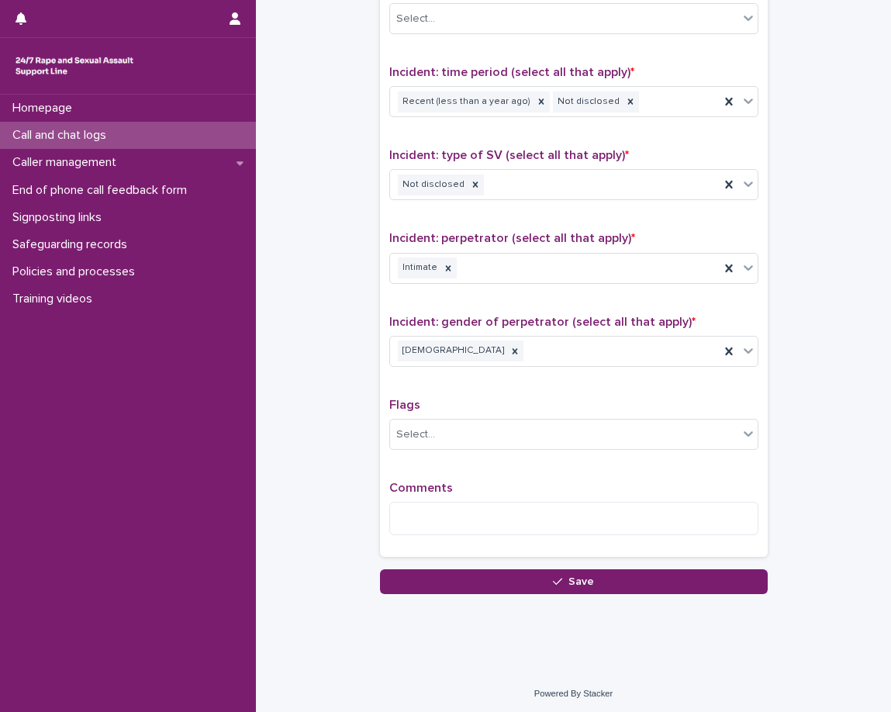
scroll to position [1026, 0]
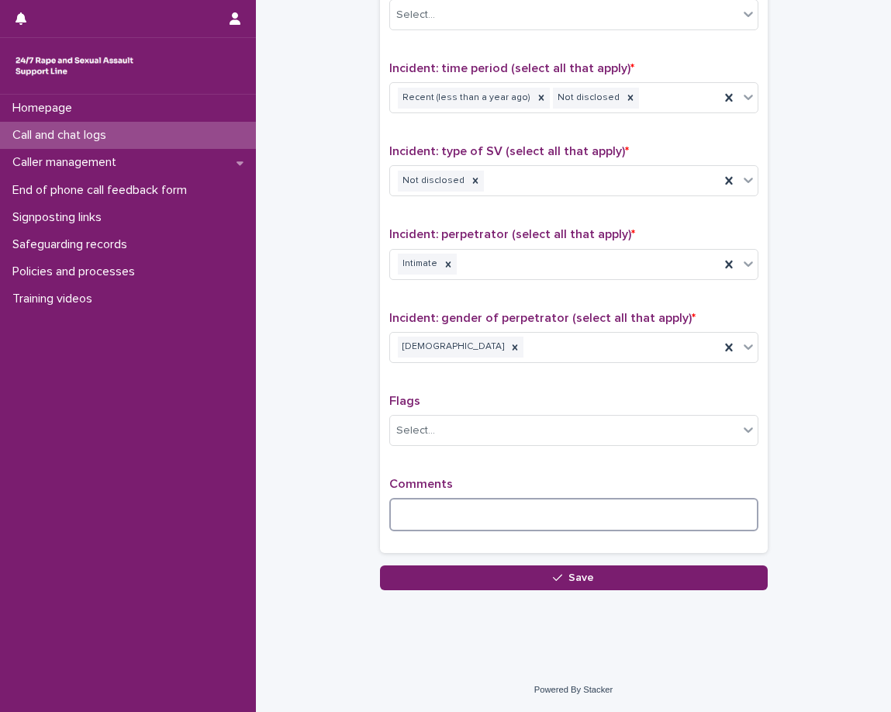
click at [482, 503] on textarea at bounding box center [573, 514] width 369 height 33
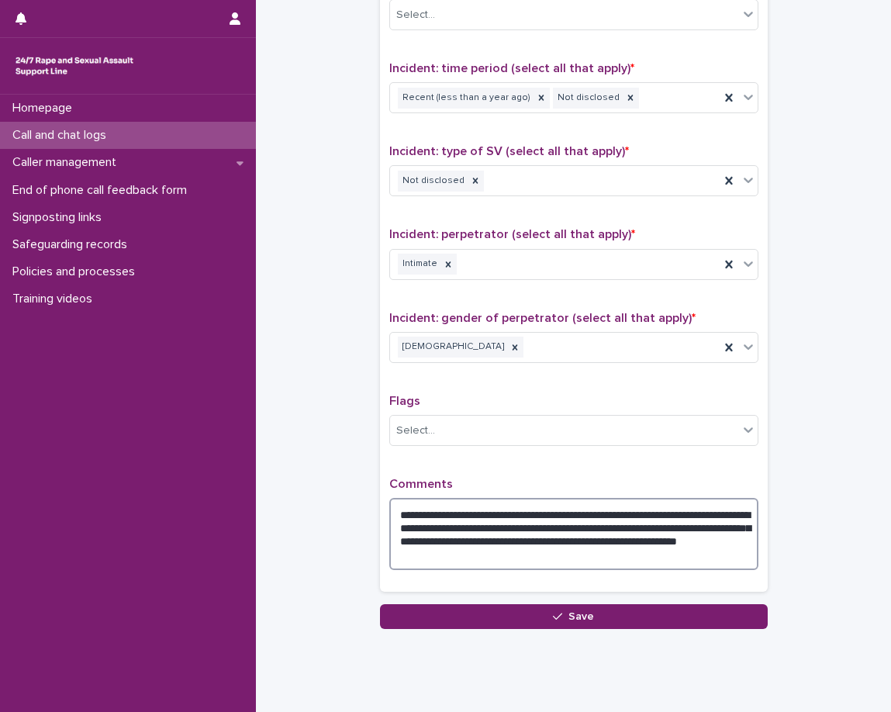
type textarea "**********"
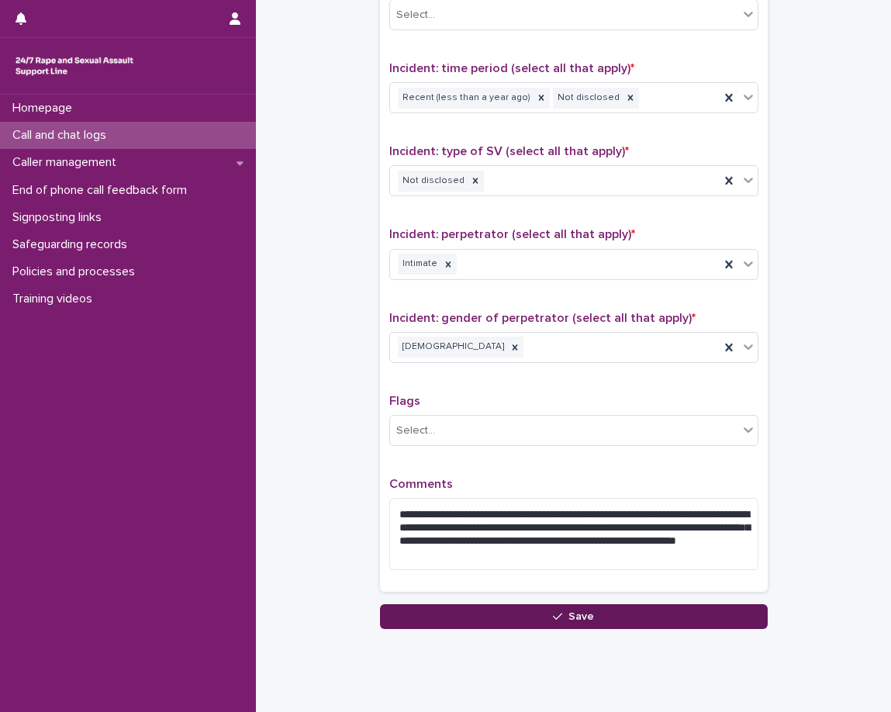
click at [660, 613] on button "Save" at bounding box center [574, 616] width 388 height 25
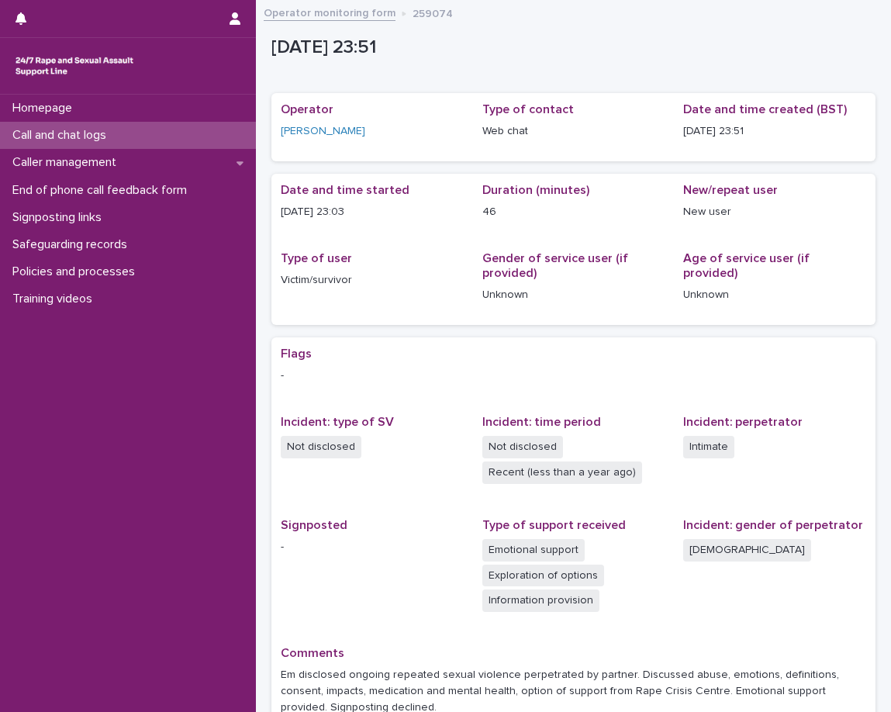
click at [189, 132] on div "Call and chat logs" at bounding box center [128, 135] width 256 height 27
